Goal: Task Accomplishment & Management: Use online tool/utility

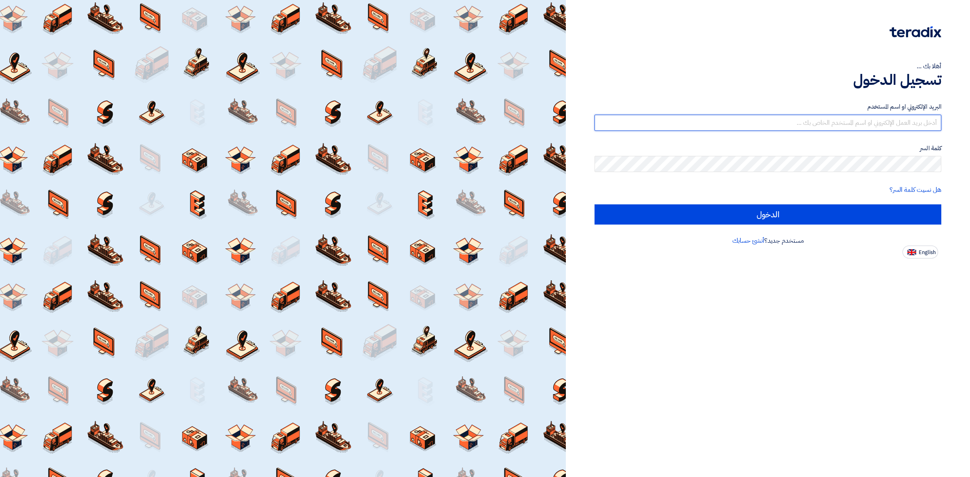
click at [827, 128] on input "text" at bounding box center [768, 123] width 347 height 16
type input "[PERSON_NAME][EMAIL_ADDRESS][PERSON_NAME][DOMAIN_NAME]"
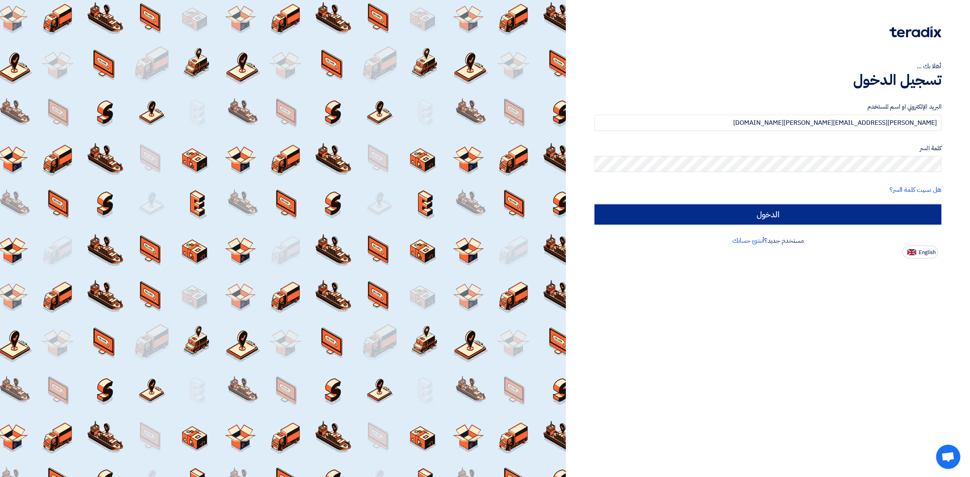
click at [648, 222] on input "الدخول" at bounding box center [768, 215] width 347 height 20
type input "Sign in"
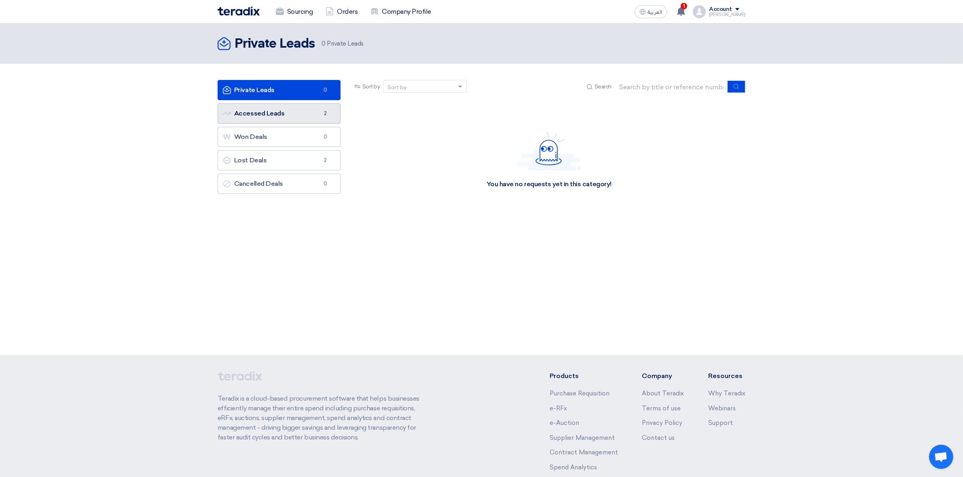
click at [302, 118] on link "Accessed Leads Accessed Leads 2" at bounding box center [278, 113] width 123 height 20
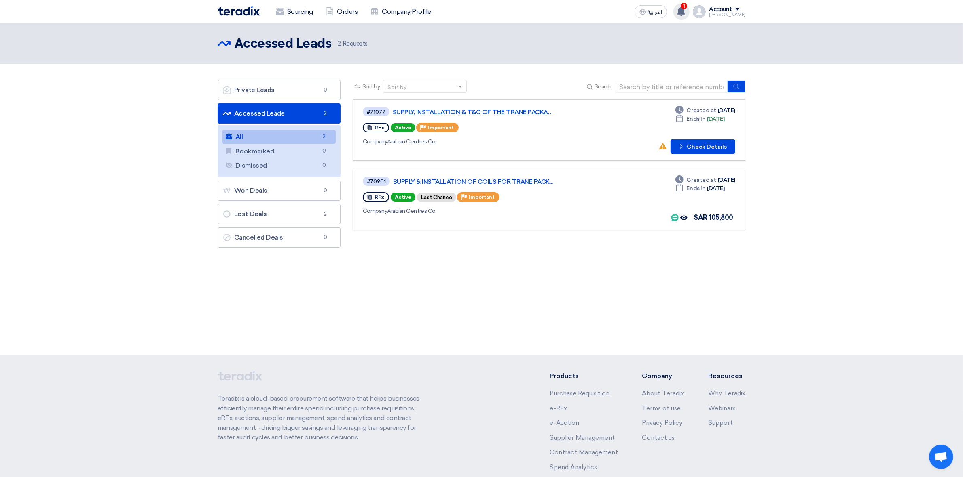
click at [687, 8] on span "1" at bounding box center [683, 6] width 6 height 6
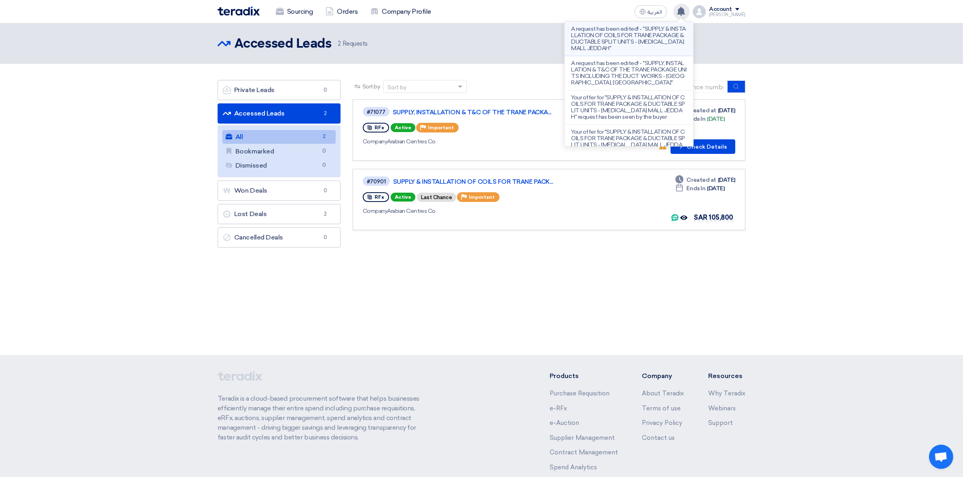
click at [644, 37] on p "A request has been edited! - "SUPPLY & INSTALLATION OF COILS FOR TRANE PACKAGE …" at bounding box center [629, 39] width 116 height 26
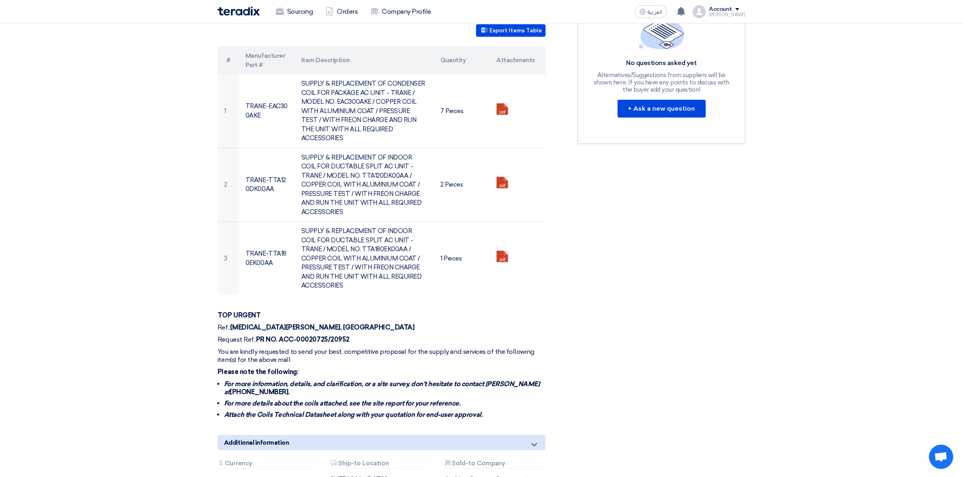
scroll to position [455, 0]
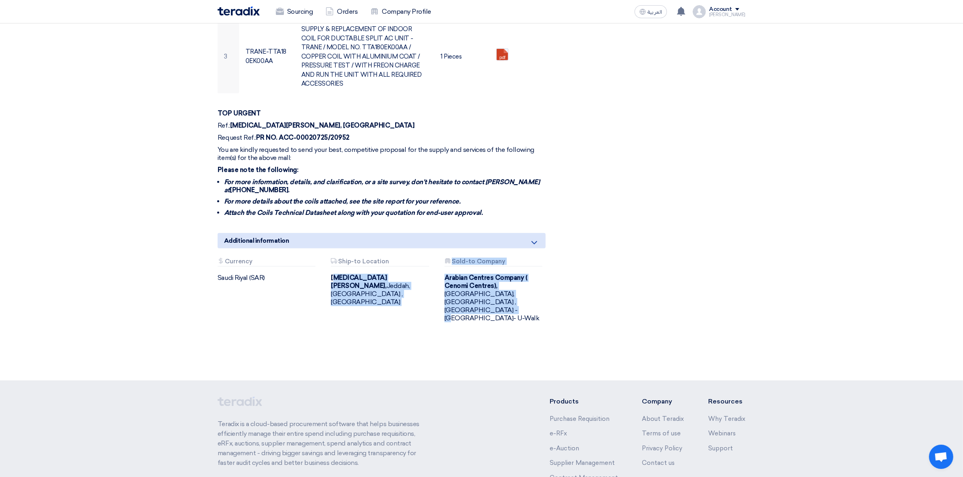
drag, startPoint x: 334, startPoint y: 247, endPoint x: 502, endPoint y: 279, distance: 170.8
click at [502, 279] on div "Attachments Currency [GEOGRAPHIC_DATA] (SAR) Attachments Ship-to Location [MEDI…" at bounding box center [381, 296] width 340 height 77
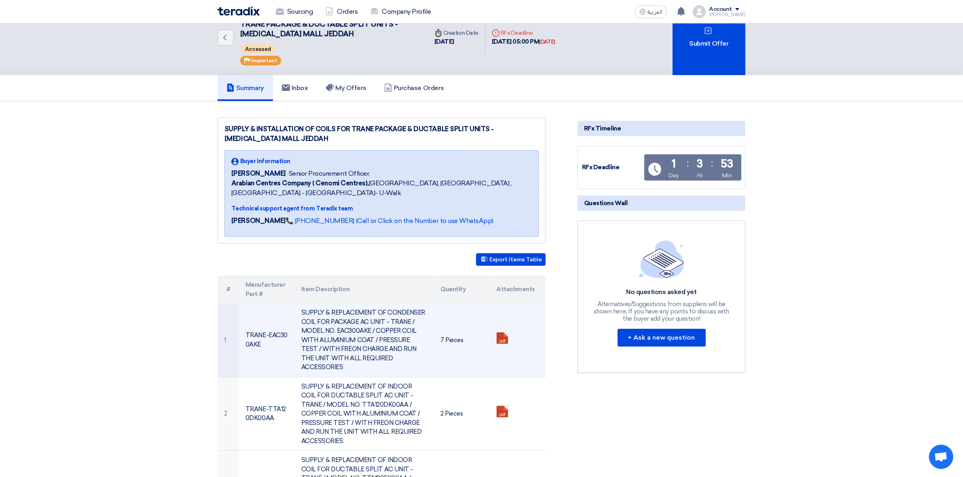
scroll to position [0, 0]
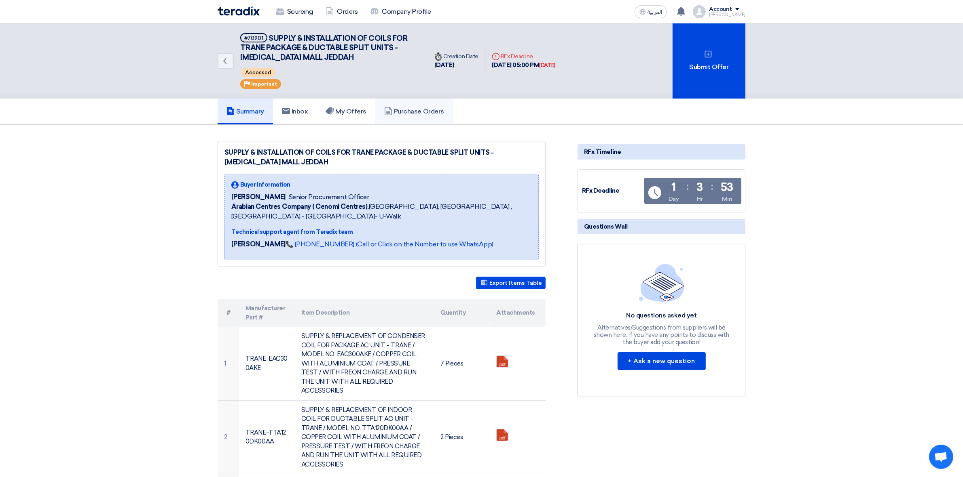
click at [389, 110] on icon at bounding box center [388, 111] width 8 height 8
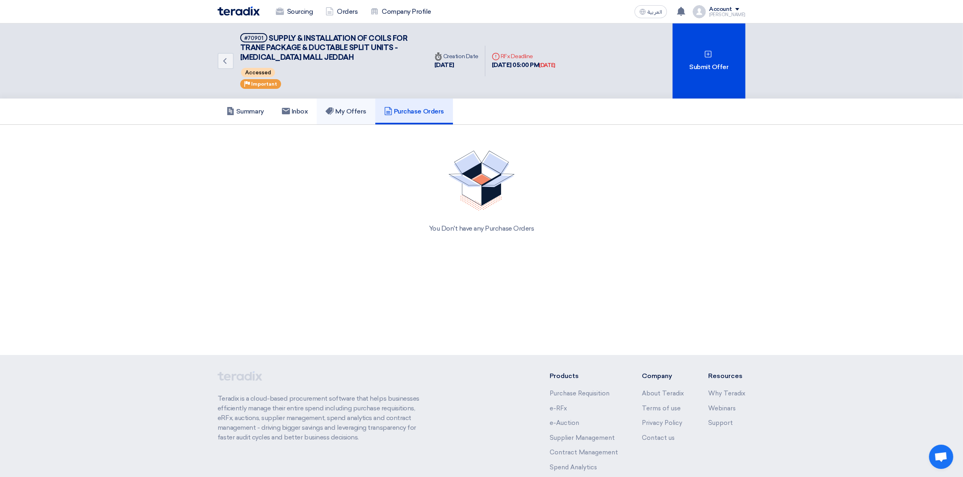
click at [347, 112] on h5 "My Offers" at bounding box center [345, 112] width 41 height 8
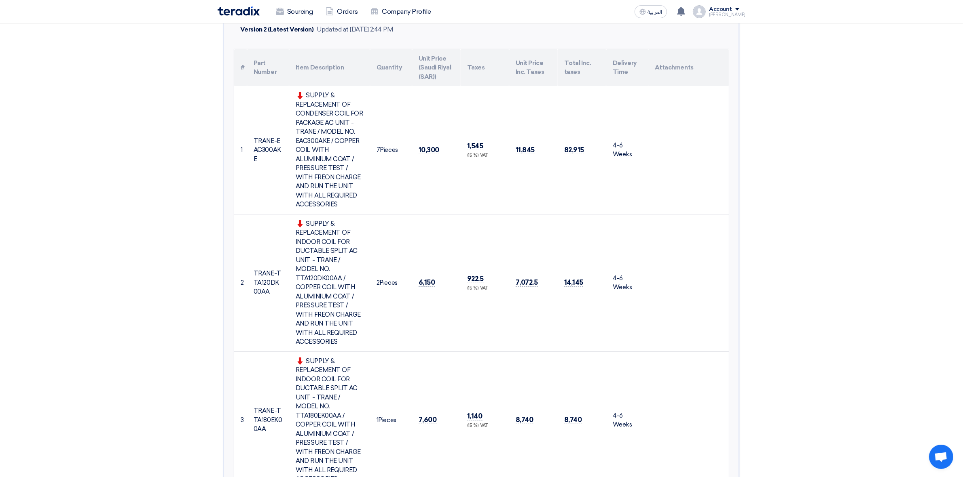
scroll to position [152, 0]
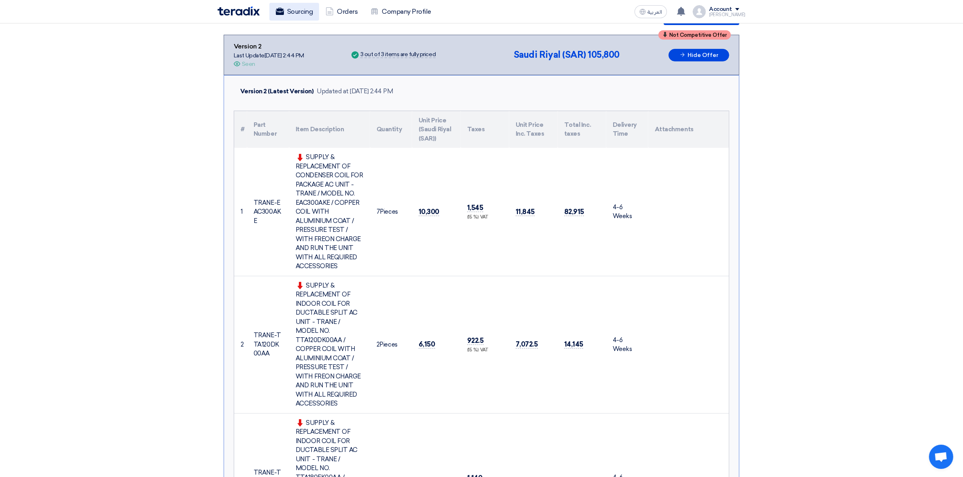
click at [312, 9] on link "Sourcing" at bounding box center [294, 12] width 50 height 18
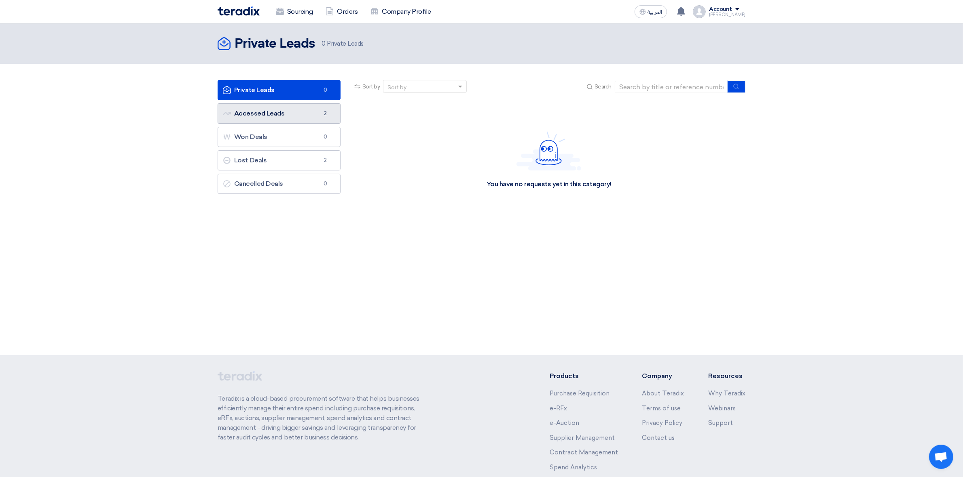
click at [326, 116] on span "2" at bounding box center [326, 114] width 10 height 8
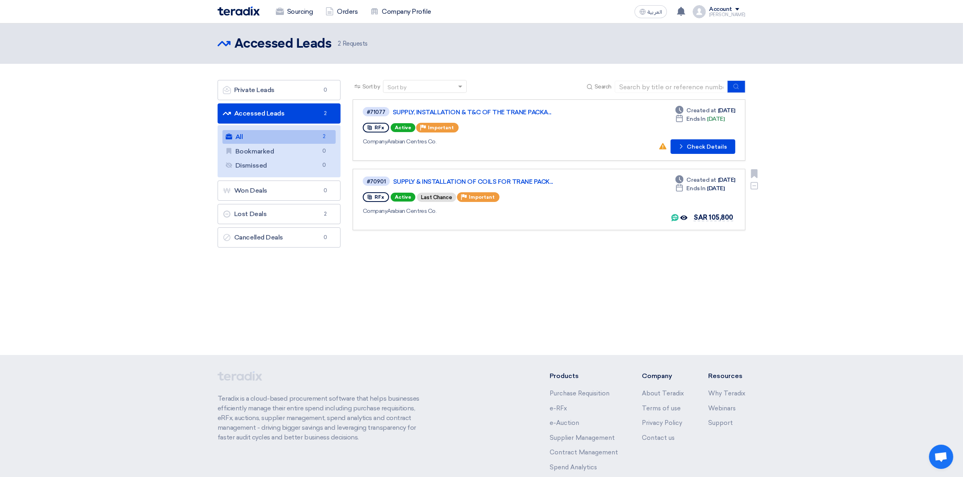
drag, startPoint x: 717, startPoint y: 182, endPoint x: 737, endPoint y: 179, distance: 20.4
click at [737, 179] on link "#70901 SUPPLY & INSTALLATION OF COILS FOR TRANE PACK... RFx Active Last Chance …" at bounding box center [549, 199] width 393 height 61
click at [632, 205] on div "#70901 SUPPLY & INSTALLATION OF COILS FOR TRANE PACK... RFx Active Last Chance …" at bounding box center [549, 200] width 372 height 48
click at [515, 178] on link "SUPPLY & INSTALLATION OF COILS FOR TRANE PACK..." at bounding box center [494, 181] width 202 height 7
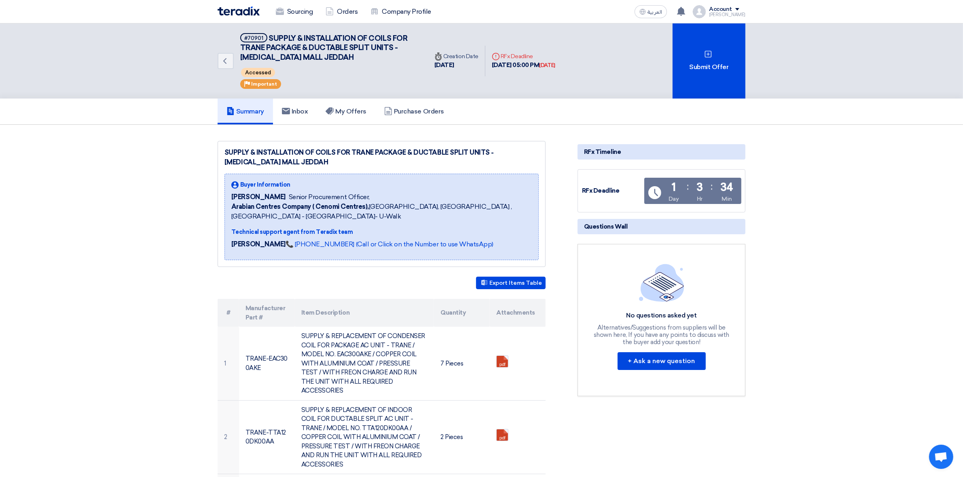
drag, startPoint x: 672, startPoint y: 188, endPoint x: 764, endPoint y: 188, distance: 91.8
click at [764, 188] on section "SUPPLY & INSTALLATION OF COILS FOR TRANE PACKAGE & DUCTABLE SPLIT UNITS - [MEDI…" at bounding box center [481, 480] width 963 height 711
click at [344, 112] on h5 "My Offers" at bounding box center [345, 112] width 41 height 8
